Goal: Book appointment/travel/reservation

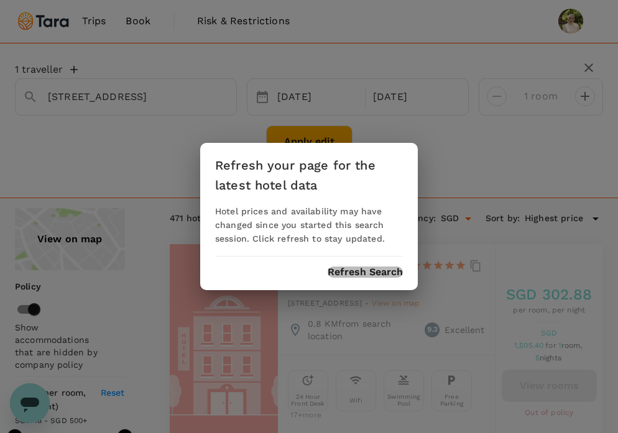
click at [358, 271] on button "Refresh Search" at bounding box center [365, 272] width 75 height 11
click at [359, 270] on button "Refresh Search" at bounding box center [365, 272] width 75 height 11
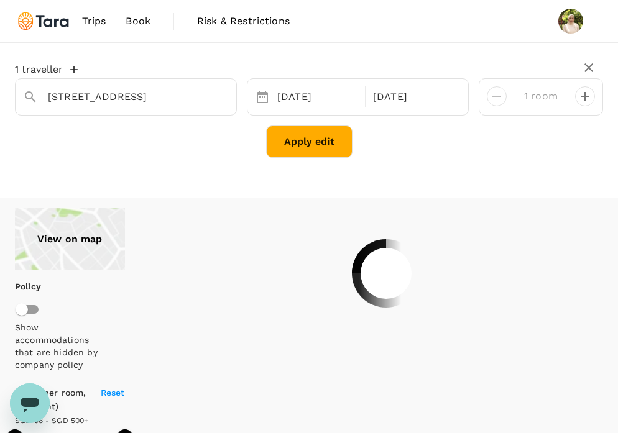
type input "499.91"
type input "57.97"
type input "499.97"
type input "26.97"
type input "499.65"
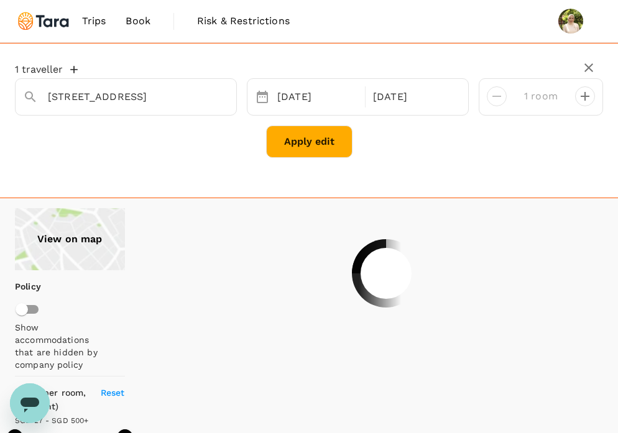
type input "25.65"
type input "499.85"
type input "17.85"
type input "499.85"
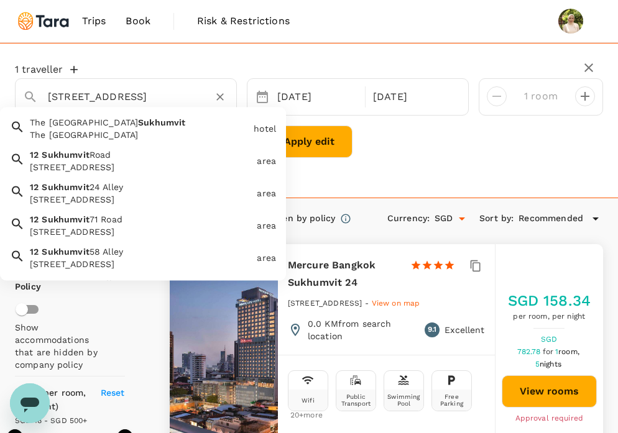
click at [132, 93] on input "[STREET_ADDRESS]" at bounding box center [121, 96] width 146 height 19
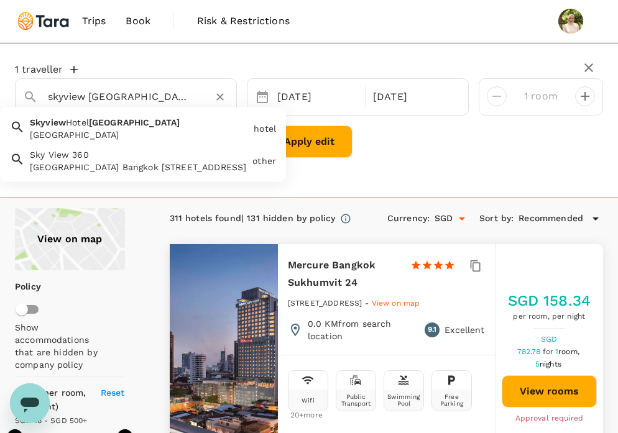
click at [131, 134] on div "[GEOGRAPHIC_DATA]" at bounding box center [139, 135] width 219 height 12
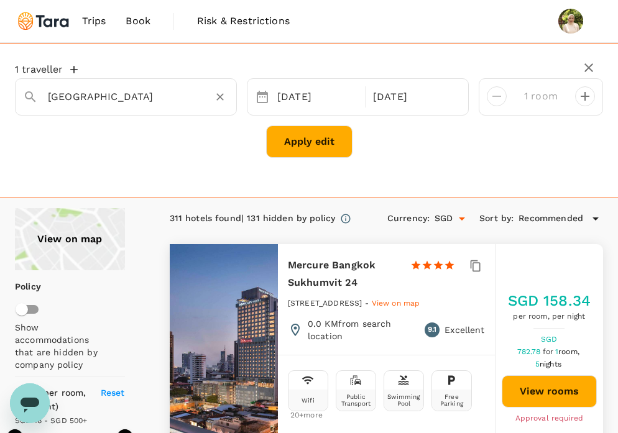
type input "[GEOGRAPHIC_DATA]"
click at [317, 134] on button "Apply edit" at bounding box center [309, 142] width 86 height 32
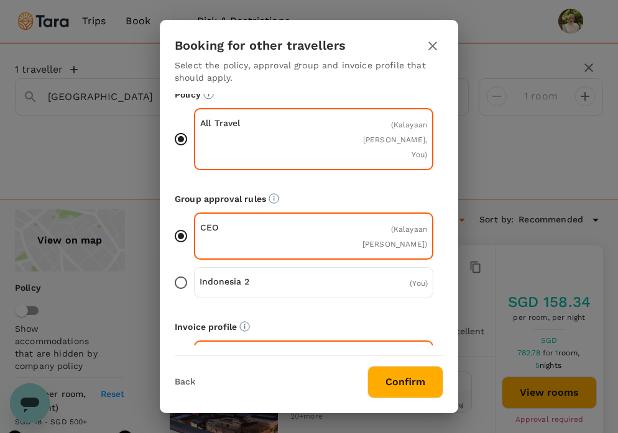
scroll to position [27, 0]
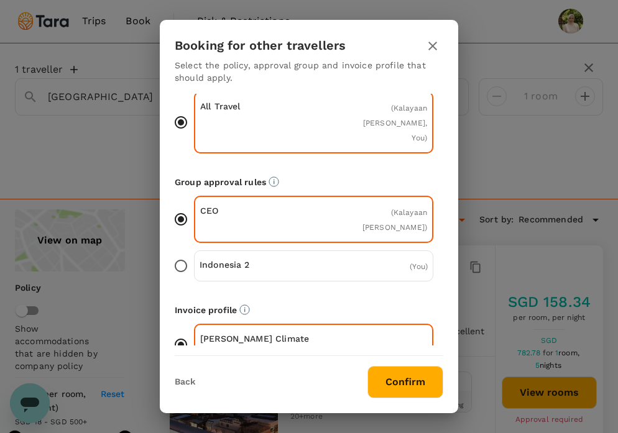
click at [401, 385] on button "Confirm" at bounding box center [406, 382] width 76 height 32
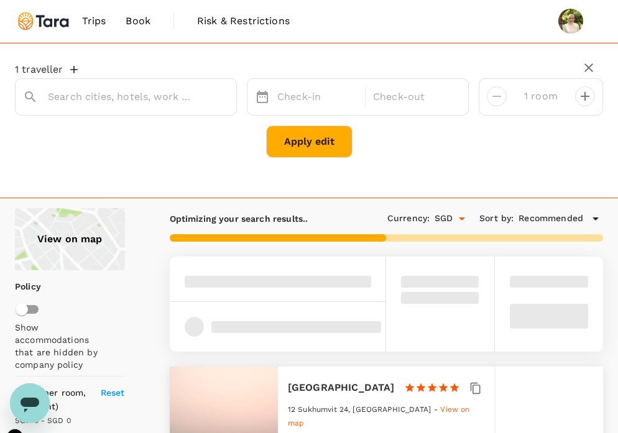
type input "[GEOGRAPHIC_DATA]"
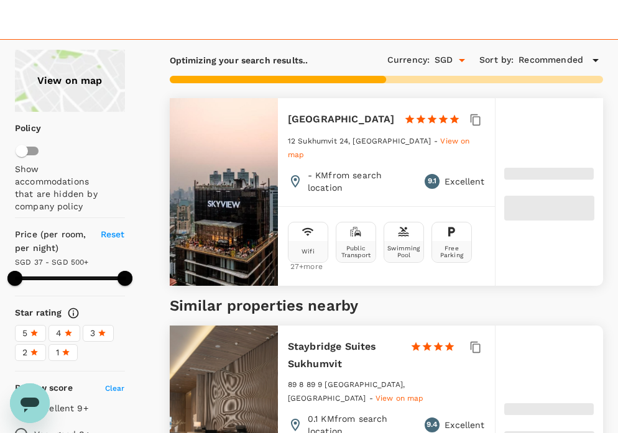
scroll to position [160, 0]
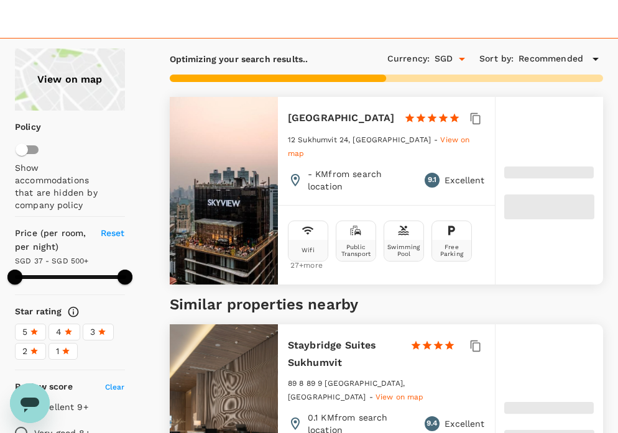
type input "499.48"
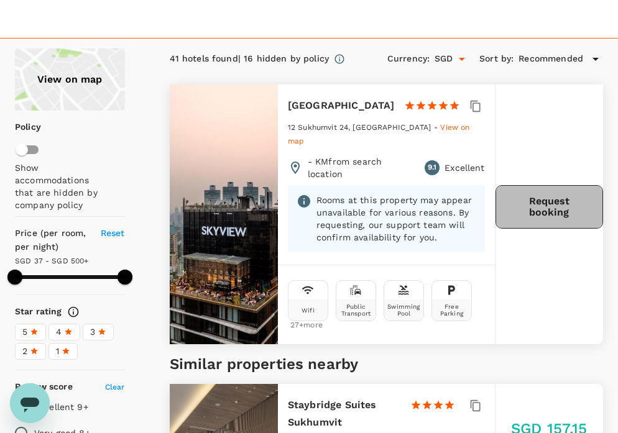
click at [527, 215] on button "Request booking" at bounding box center [550, 207] width 108 height 44
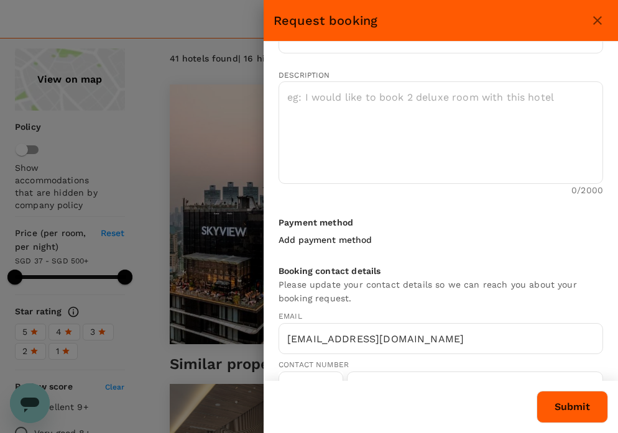
scroll to position [359, 0]
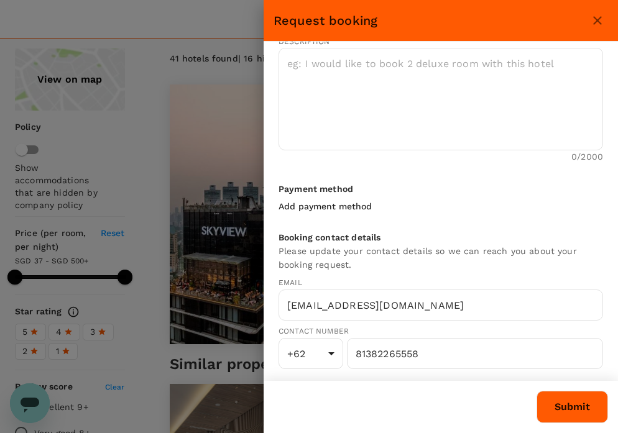
click at [353, 203] on p "Add payment method" at bounding box center [325, 206] width 93 height 12
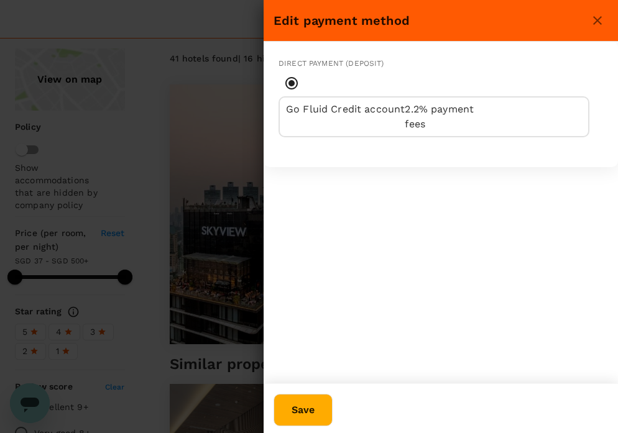
click at [333, 416] on button "Save" at bounding box center [303, 410] width 59 height 32
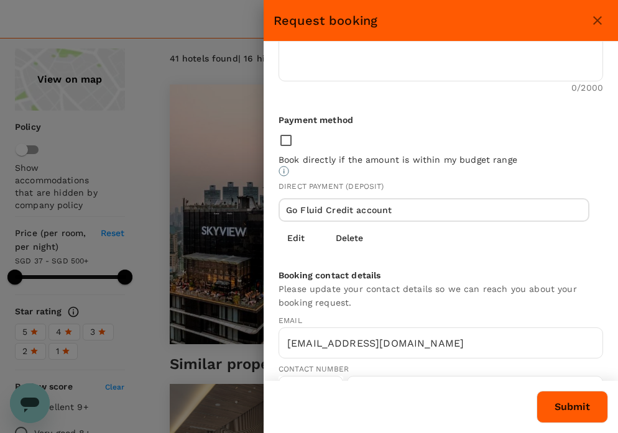
scroll to position [444, 0]
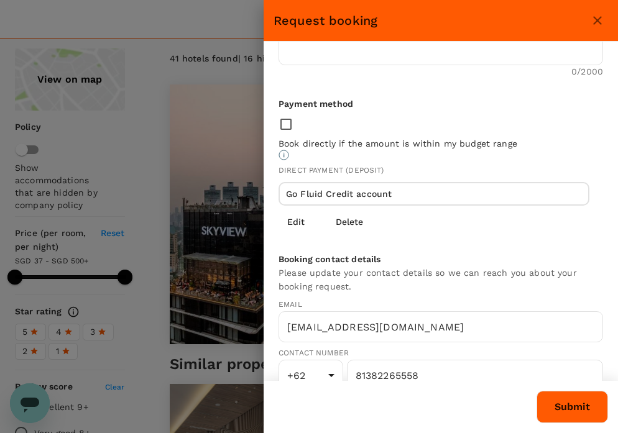
click at [348, 216] on p "Delete" at bounding box center [349, 222] width 27 height 12
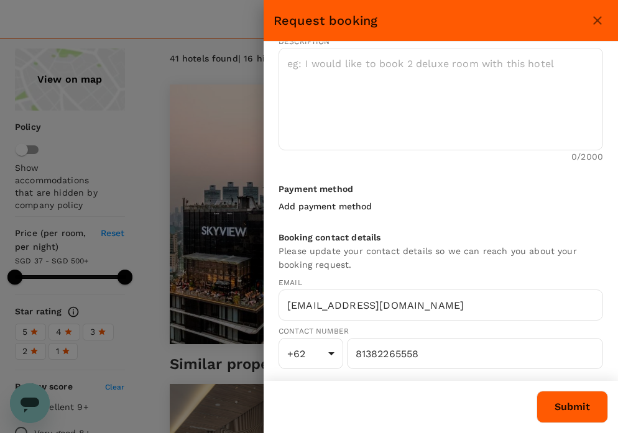
scroll to position [0, 0]
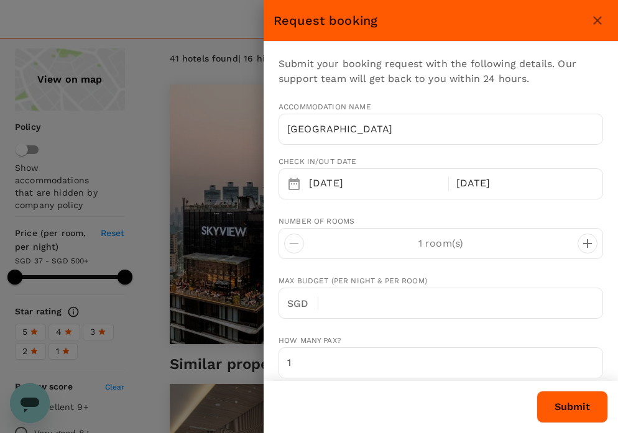
click at [560, 394] on button "Submit" at bounding box center [573, 407] width 72 height 32
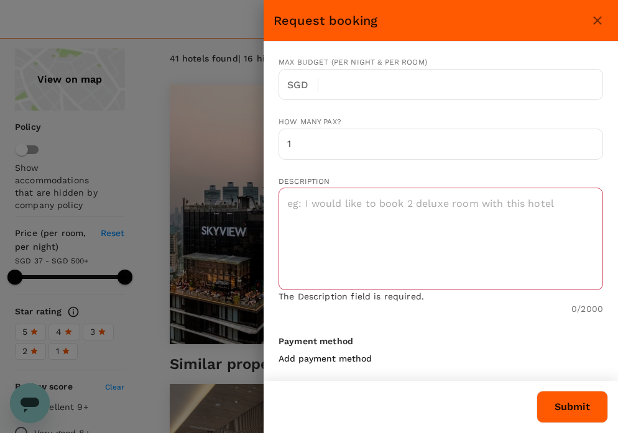
scroll to position [223, 0]
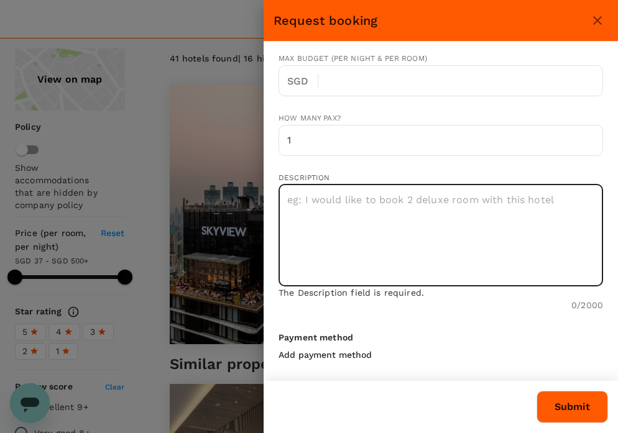
click at [548, 231] on textarea at bounding box center [441, 235] width 325 height 103
type textarea "R"
type textarea "r"
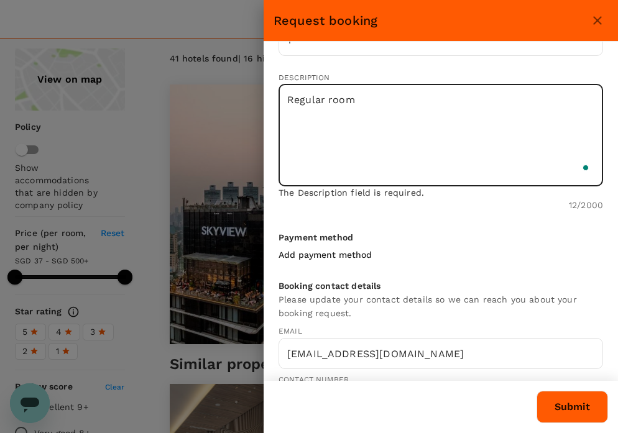
scroll to position [373, 0]
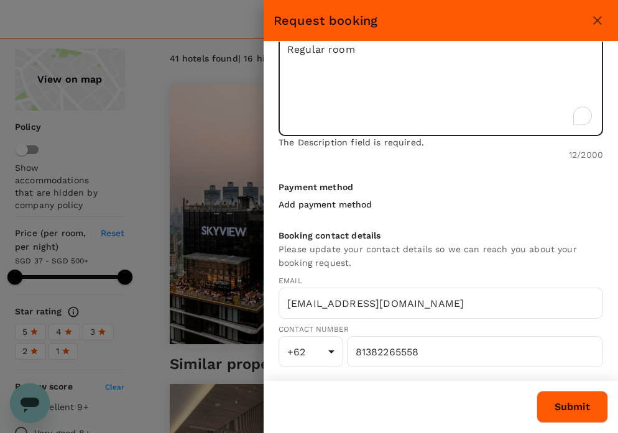
type textarea "Regular room"
click at [563, 401] on button "Submit" at bounding box center [573, 407] width 72 height 32
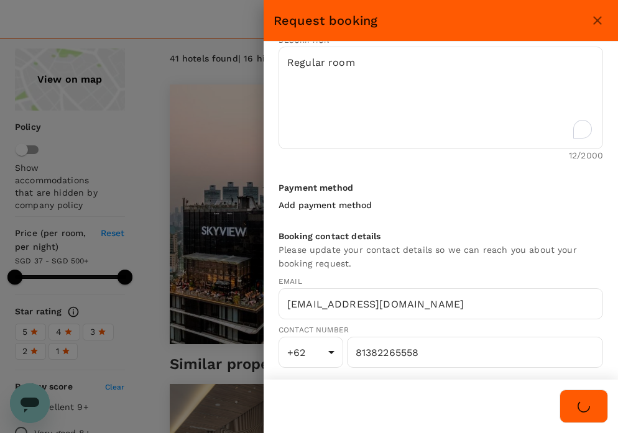
scroll to position [359, 0]
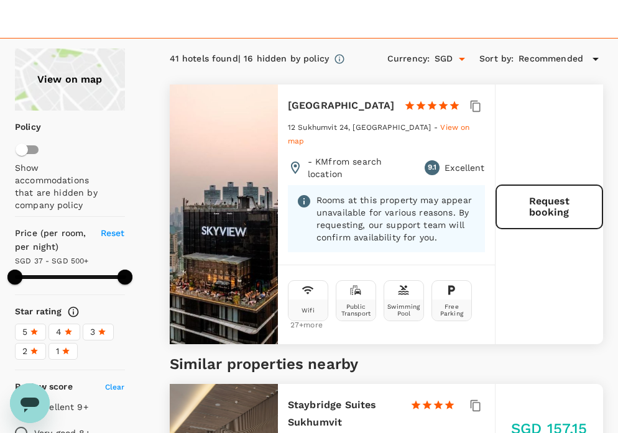
type input "499.48"
